Goal: Task Accomplishment & Management: Complete application form

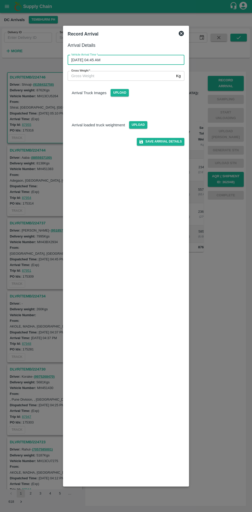
click at [92, 76] on input "Gross Weight   *" at bounding box center [121, 76] width 107 height 10
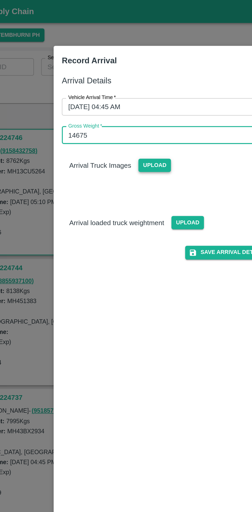
type input "14675"
click at [117, 93] on span "Upload" at bounding box center [120, 92] width 18 height 7
click at [0, 0] on input "Upload" at bounding box center [0, 0] width 0 height 0
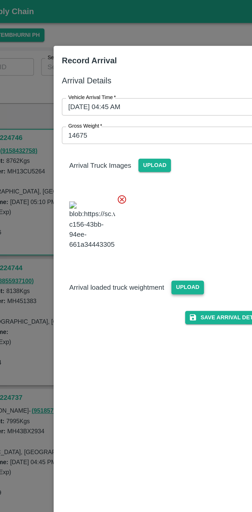
click at [137, 165] on span "Upload" at bounding box center [138, 160] width 18 height 7
click at [0, 0] on input "Upload" at bounding box center [0, 0] width 0 height 0
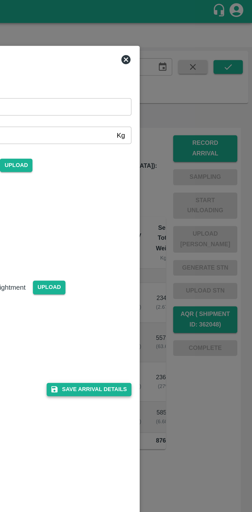
click at [162, 222] on button "Save Arrival Details" at bounding box center [161, 218] width 48 height 7
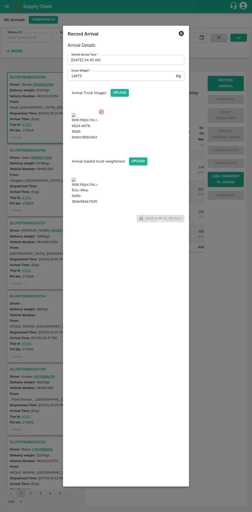
click at [223, 363] on div at bounding box center [126, 256] width 252 height 512
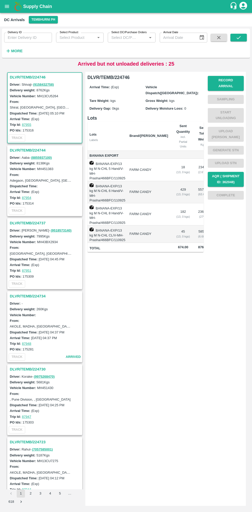
click at [28, 74] on h3 "DLVR/TEMB/224746" at bounding box center [46, 77] width 72 height 7
click at [227, 79] on button "Record Arrival" at bounding box center [226, 83] width 36 height 15
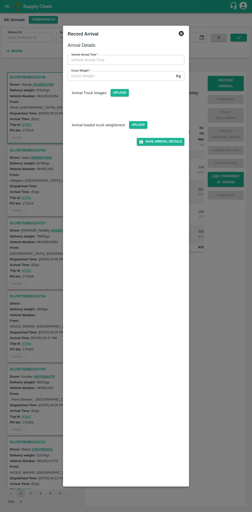
click at [97, 60] on input "Vehicle Arrival Time   *" at bounding box center [124, 60] width 113 height 10
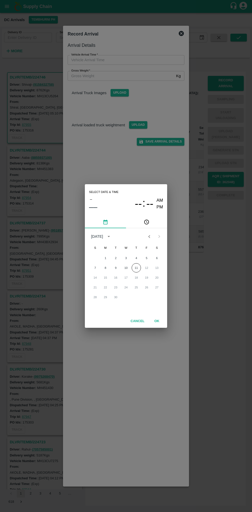
click at [146, 222] on icon "pick time" at bounding box center [147, 222] width 2 height 2
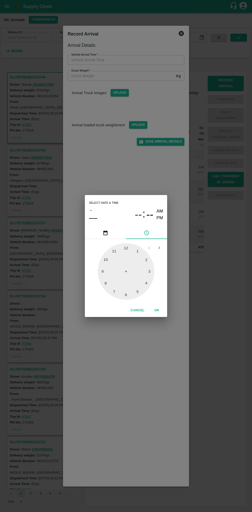
click at [149, 285] on div at bounding box center [126, 271] width 57 height 57
click at [103, 275] on div at bounding box center [126, 271] width 57 height 57
type input "11/09/2025 04:44 AM"
click at [104, 272] on div at bounding box center [126, 271] width 57 height 57
type input "[DATE] 04:45 AM"
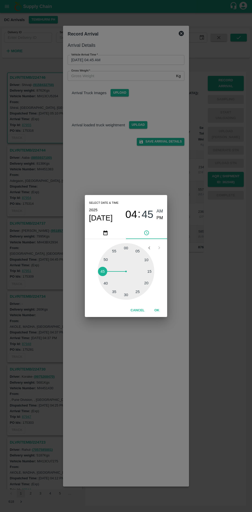
click at [157, 308] on button "OK" at bounding box center [157, 310] width 16 height 9
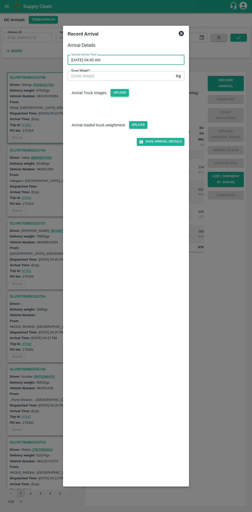
click at [120, 92] on span "Upload" at bounding box center [120, 92] width 18 height 7
click at [0, 0] on input "Upload" at bounding box center [0, 0] width 0 height 0
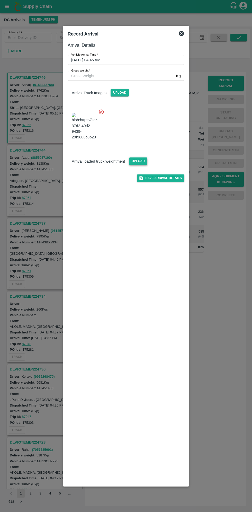
click at [132, 165] on span "Upload" at bounding box center [138, 160] width 18 height 7
click at [0, 0] on input "Upload" at bounding box center [0, 0] width 0 height 0
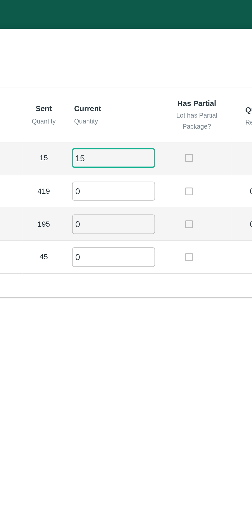
click at [141, 83] on input "0" at bounding box center [139, 85] width 37 height 8
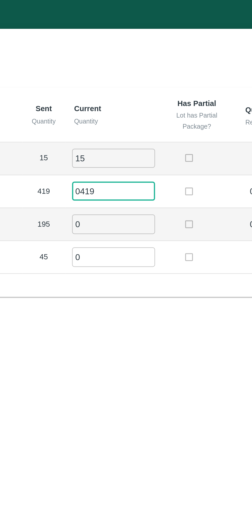
click at [127, 86] on input "0419" at bounding box center [139, 85] width 37 height 8
type input "419"
click at [137, 98] on input "0" at bounding box center [139, 100] width 37 height 8
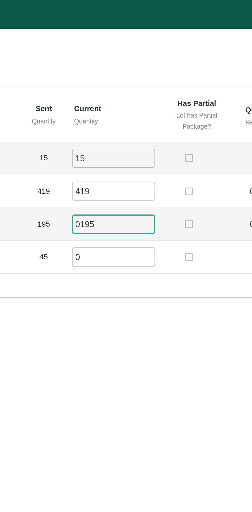
click at [127, 99] on input "0195" at bounding box center [139, 100] width 37 height 8
type input "195"
click at [136, 112] on input "0" at bounding box center [139, 114] width 37 height 8
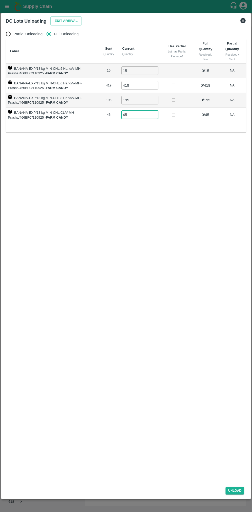
type input "45"
click at [238, 497] on div "DC Lots Unloading Edit Arrival Partial Unloading Full Unloading Label Sent Quan…" at bounding box center [126, 256] width 250 height 487
click at [240, 489] on button "Unload" at bounding box center [235, 490] width 19 height 7
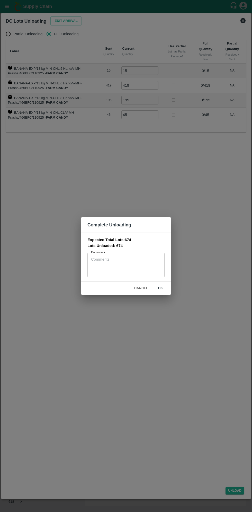
click at [165, 287] on button "ok" at bounding box center [160, 288] width 16 height 9
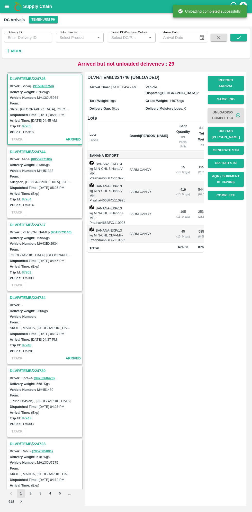
click at [231, 130] on button "Upload [PERSON_NAME]" at bounding box center [226, 134] width 36 height 15
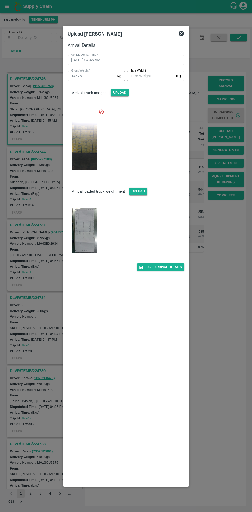
click at [87, 224] on img at bounding box center [85, 231] width 26 height 46
click at [152, 75] on input "[PERSON_NAME]   *" at bounding box center [150, 76] width 47 height 10
type input "5130"
click at [165, 269] on button "Save Arrival Details" at bounding box center [161, 266] width 48 height 7
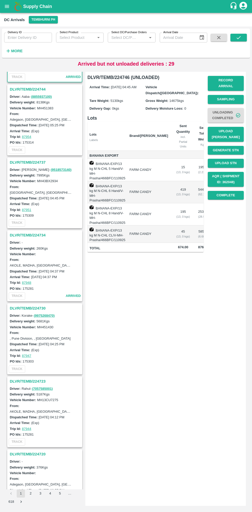
scroll to position [718, 0]
click at [22, 379] on h3 "DLVR/TEMB/224723" at bounding box center [46, 382] width 72 height 7
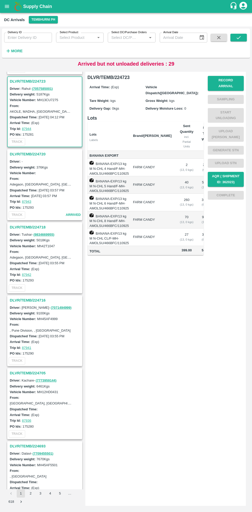
scroll to position [1020, 0]
click at [229, 80] on button "Record Arrival" at bounding box center [226, 83] width 36 height 15
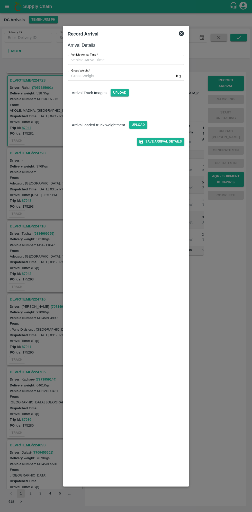
click at [97, 60] on input "Vehicle Arrival Time   *" at bounding box center [124, 60] width 113 height 10
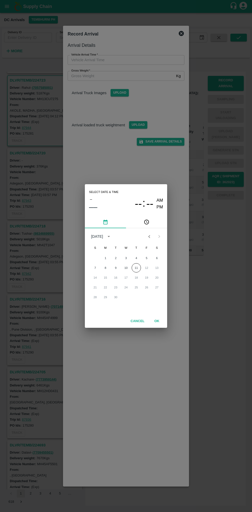
click at [145, 223] on icon "pick time" at bounding box center [147, 222] width 6 height 6
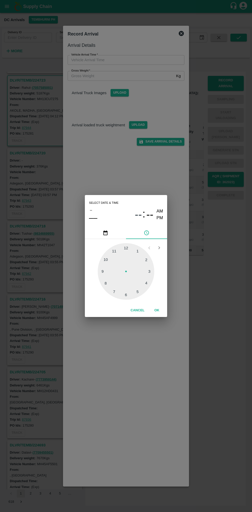
click at [141, 293] on div at bounding box center [126, 271] width 57 height 57
click at [153, 270] on div at bounding box center [126, 271] width 57 height 57
type input "[DATE] 05:15 AM"
click at [157, 310] on button "OK" at bounding box center [157, 310] width 16 height 9
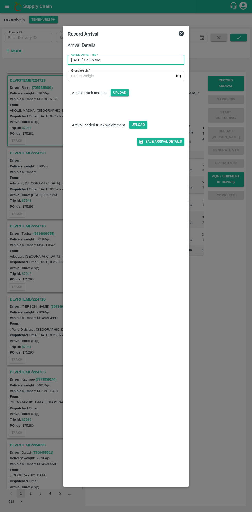
click at [89, 76] on input "Gross Weight   *" at bounding box center [121, 76] width 107 height 10
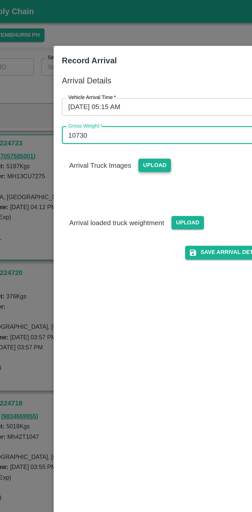
type input "10730"
click at [118, 94] on span "Upload" at bounding box center [120, 92] width 18 height 7
click at [0, 0] on input "Upload" at bounding box center [0, 0] width 0 height 0
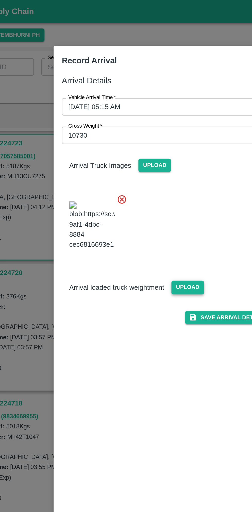
click at [142, 165] on span "Upload" at bounding box center [138, 160] width 18 height 7
click at [0, 0] on input "Upload" at bounding box center [0, 0] width 0 height 0
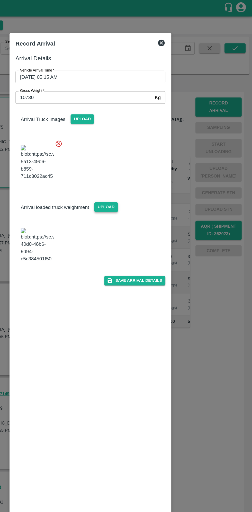
scroll to position [0, 0]
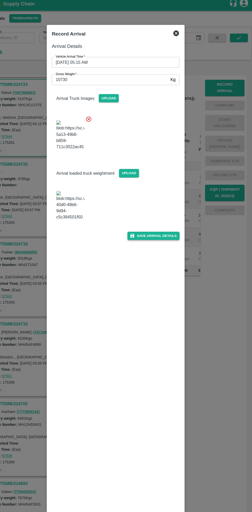
click at [165, 222] on button "Save Arrival Details" at bounding box center [161, 218] width 48 height 7
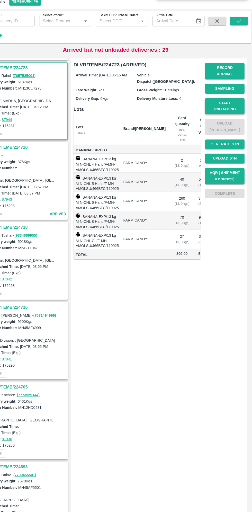
click at [227, 110] on button "Start Unloading" at bounding box center [226, 115] width 36 height 15
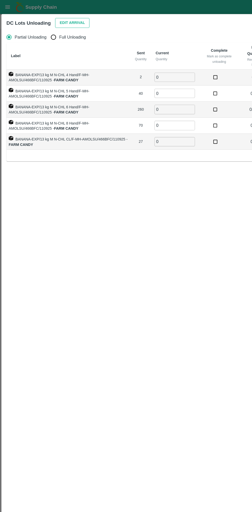
click at [64, 21] on button "Edit Arrival" at bounding box center [65, 20] width 31 height 9
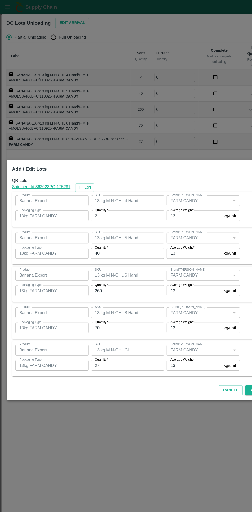
click at [107, 198] on input "2" at bounding box center [116, 197] width 67 height 10
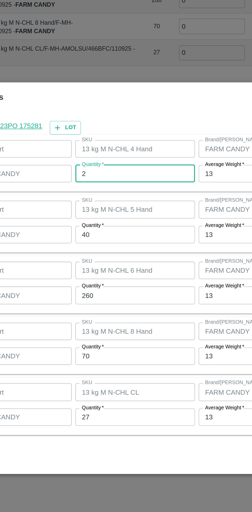
click at [98, 233] on input "40" at bounding box center [116, 232] width 67 height 10
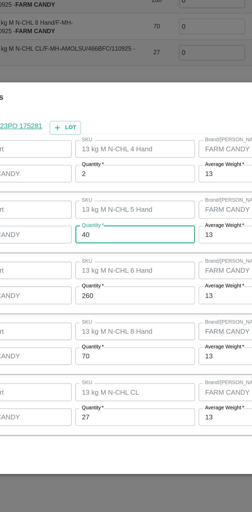
type input "4"
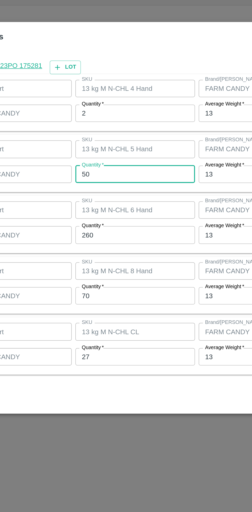
type input "50"
click at [98, 267] on input "260" at bounding box center [116, 266] width 67 height 10
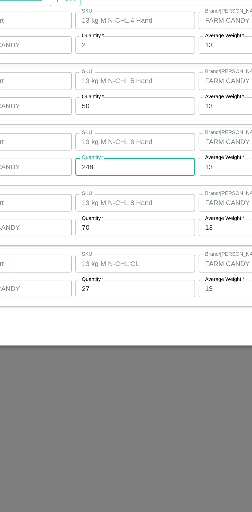
type input "248"
click at [98, 300] on input "70" at bounding box center [116, 300] width 67 height 10
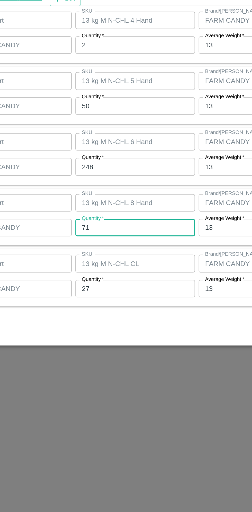
type input "71"
click at [100, 334] on input "27" at bounding box center [116, 334] width 67 height 10
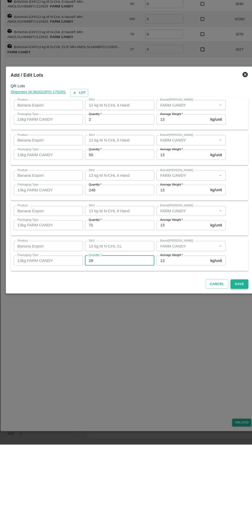
type input "28"
click at [236, 358] on button "Save" at bounding box center [232, 356] width 17 height 9
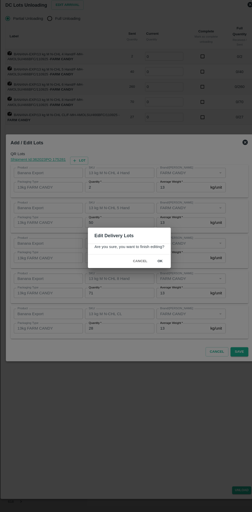
click at [155, 269] on button "ok" at bounding box center [156, 268] width 16 height 9
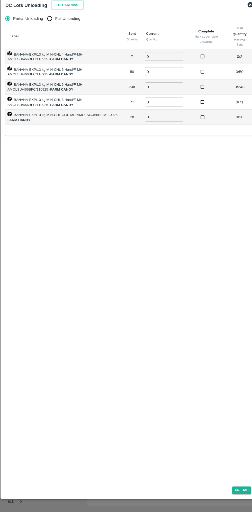
click at [53, 34] on input "Full Unloading" at bounding box center [49, 34] width 10 height 10
radio input "true"
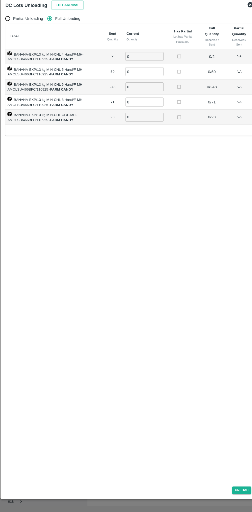
click at [138, 69] on input "0" at bounding box center [140, 70] width 37 height 8
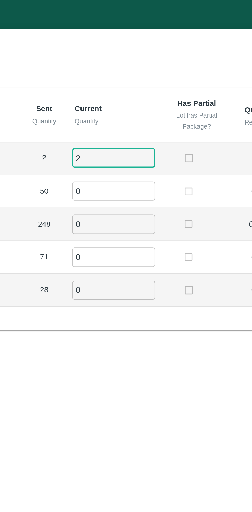
type input "2"
click at [135, 87] on input "0" at bounding box center [140, 85] width 37 height 8
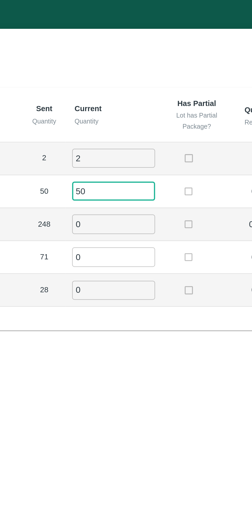
type input "50"
click at [134, 101] on input "0" at bounding box center [140, 100] width 37 height 8
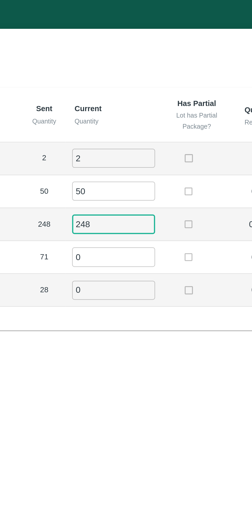
type input "248"
click at [137, 116] on input "0" at bounding box center [140, 114] width 37 height 8
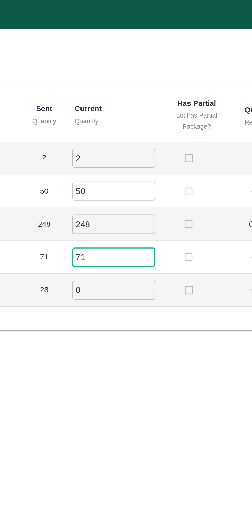
type input "71"
click at [133, 129] on input "0" at bounding box center [140, 129] width 37 height 8
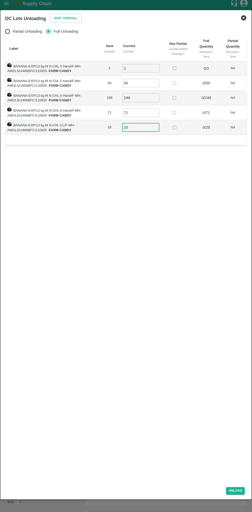
click at [237, 496] on div "Unload" at bounding box center [126, 490] width 244 height 14
click at [239, 490] on button "Unload" at bounding box center [235, 490] width 19 height 7
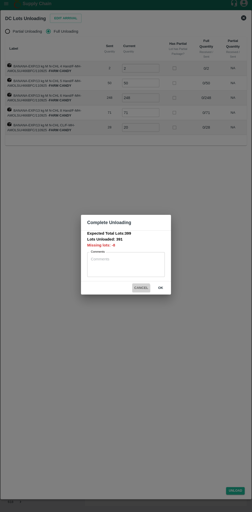
click at [138, 293] on button "Cancel" at bounding box center [141, 289] width 18 height 9
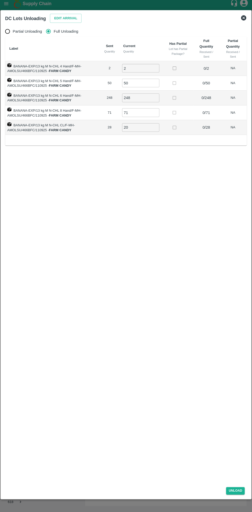
click at [138, 128] on input "20" at bounding box center [140, 129] width 37 height 8
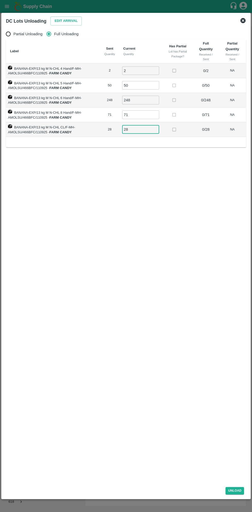
type input "28"
click at [239, 495] on div "Unload" at bounding box center [126, 490] width 244 height 14
click at [239, 492] on button "Unload" at bounding box center [235, 490] width 19 height 7
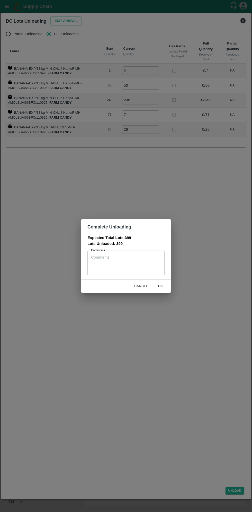
click at [161, 286] on button "ok" at bounding box center [160, 286] width 16 height 9
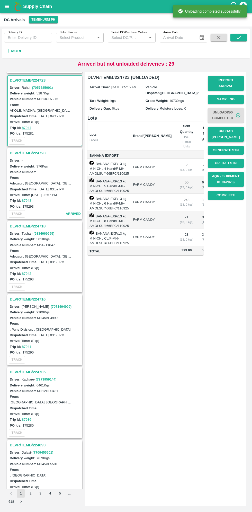
click at [237, 127] on button "Upload [PERSON_NAME]" at bounding box center [226, 134] width 36 height 15
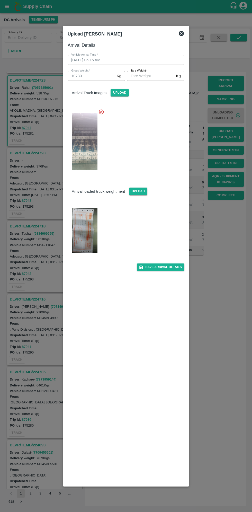
click at [156, 74] on input "[PERSON_NAME]   *" at bounding box center [150, 76] width 47 height 10
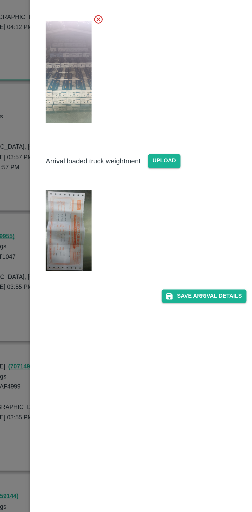
click at [89, 228] on img at bounding box center [85, 231] width 26 height 46
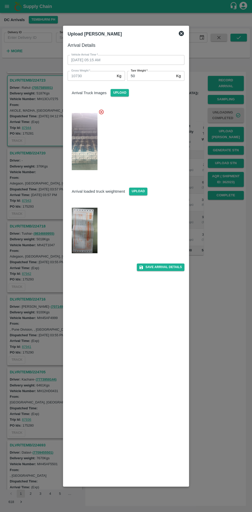
click at [143, 75] on input "50" at bounding box center [150, 76] width 47 height 10
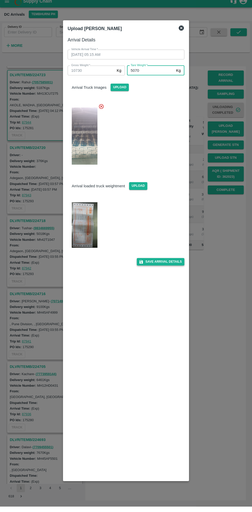
type input "5070"
click at [166, 267] on button "Save Arrival Details" at bounding box center [161, 266] width 48 height 7
